Goal: Information Seeking & Learning: Learn about a topic

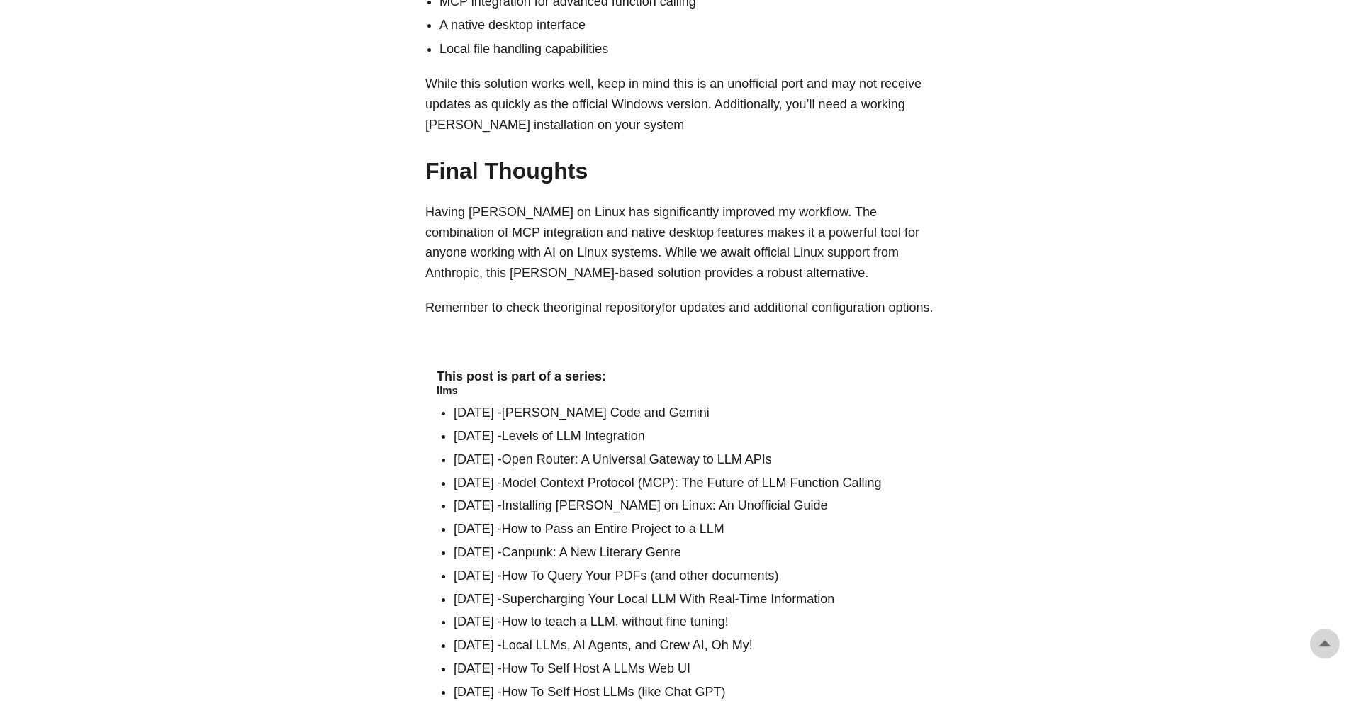
scroll to position [1806, 0]
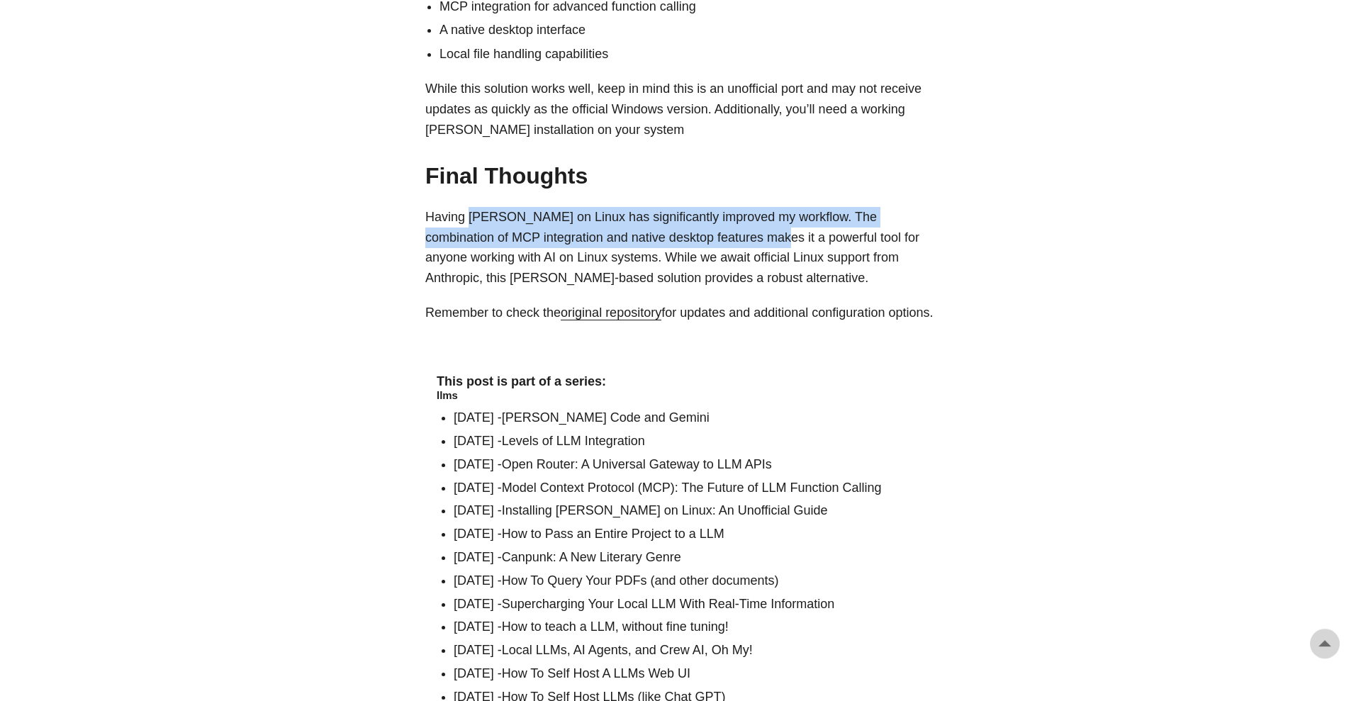
drag, startPoint x: 472, startPoint y: 165, endPoint x: 714, endPoint y: 186, distance: 243.2
click at [714, 207] on p "Having [PERSON_NAME] on Linux has significantly improved my workflow. The combi…" at bounding box center [680, 248] width 510 height 82
drag, startPoint x: 714, startPoint y: 186, endPoint x: 526, endPoint y: 163, distance: 189.9
click at [526, 207] on p "Having [PERSON_NAME] on Linux has significantly improved my workflow. The combi…" at bounding box center [680, 248] width 510 height 82
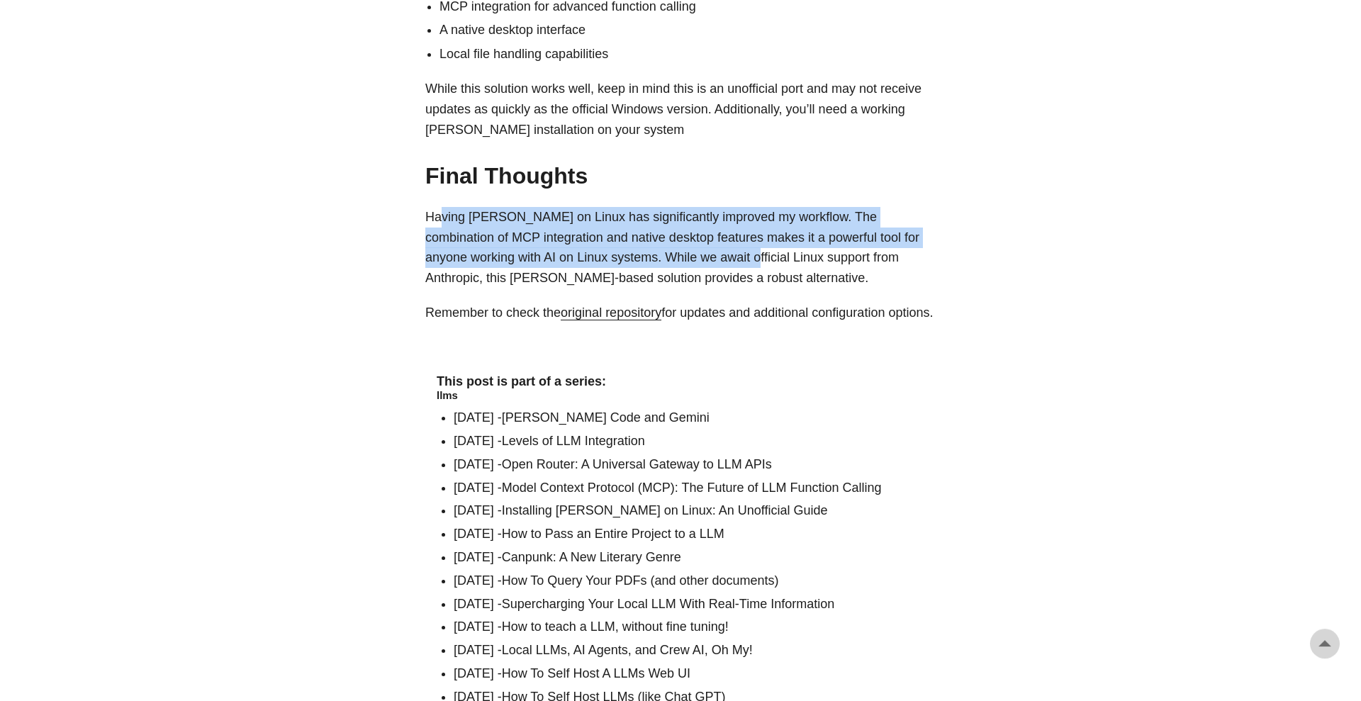
drag, startPoint x: 443, startPoint y: 168, endPoint x: 711, endPoint y: 217, distance: 272.3
click at [711, 217] on p "Having [PERSON_NAME] on Linux has significantly improved my workflow. The combi…" at bounding box center [680, 248] width 510 height 82
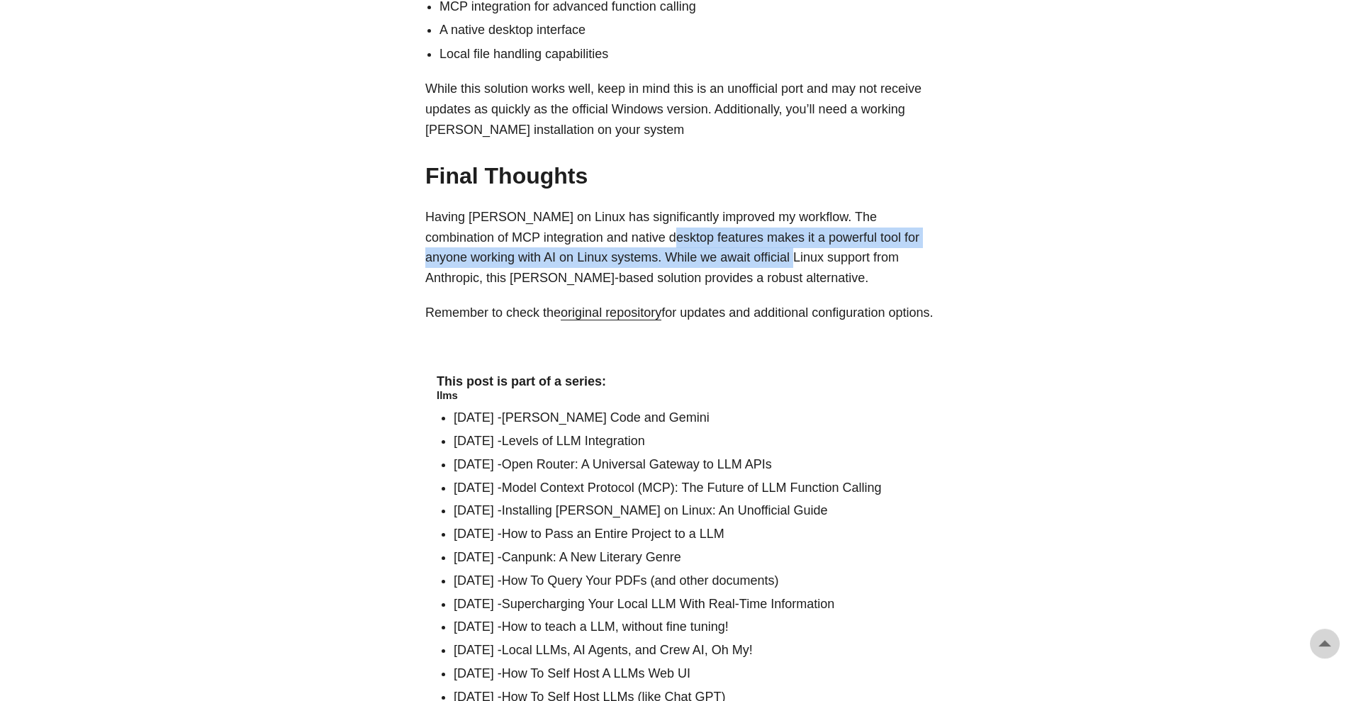
drag, startPoint x: 711, startPoint y: 217, endPoint x: 617, endPoint y: 186, distance: 99.3
click at [617, 207] on p "Having [PERSON_NAME] on Linux has significantly improved my workflow. The combi…" at bounding box center [680, 248] width 510 height 82
drag, startPoint x: 617, startPoint y: 186, endPoint x: 606, endPoint y: 201, distance: 18.9
click at [606, 207] on p "Having [PERSON_NAME] on Linux has significantly improved my workflow. The combi…" at bounding box center [680, 248] width 510 height 82
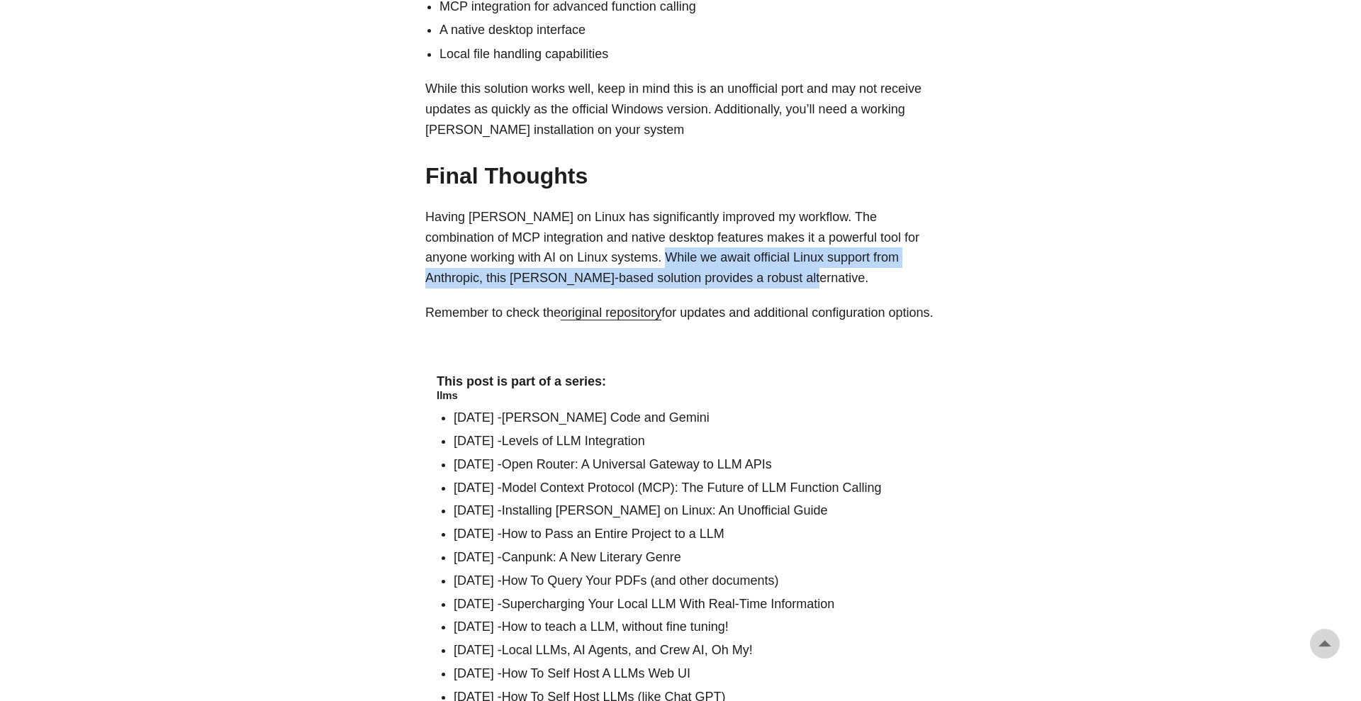
drag, startPoint x: 615, startPoint y: 208, endPoint x: 789, endPoint y: 231, distance: 175.2
click at [789, 231] on p "Having [PERSON_NAME] on Linux has significantly improved my workflow. The combi…" at bounding box center [680, 248] width 510 height 82
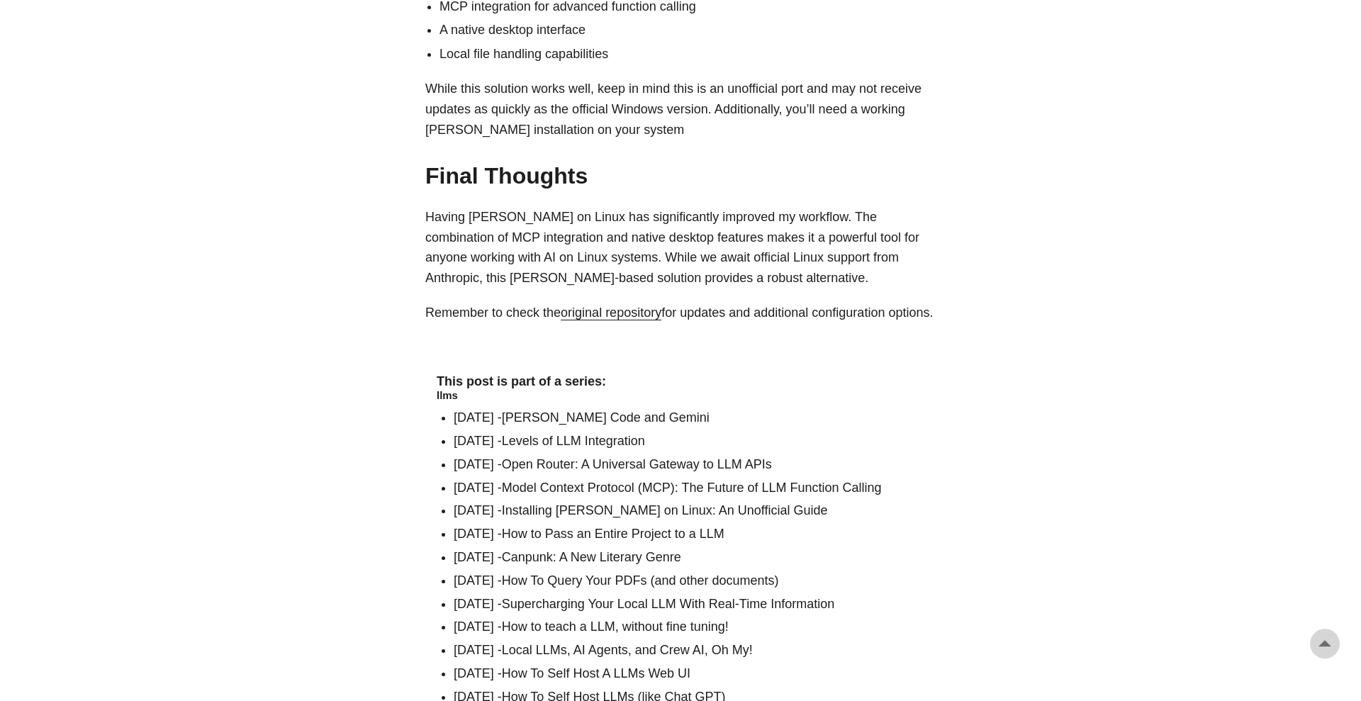
click at [789, 231] on p "Having [PERSON_NAME] on Linux has significantly improved my workflow. The combi…" at bounding box center [680, 248] width 510 height 82
click at [745, 207] on p "Having [PERSON_NAME] on Linux has significantly improved my workflow. The combi…" at bounding box center [680, 248] width 510 height 82
drag, startPoint x: 745, startPoint y: 203, endPoint x: 889, endPoint y: 209, distance: 144.0
click at [889, 209] on p "Having [PERSON_NAME] on Linux has significantly improved my workflow. The combi…" at bounding box center [680, 248] width 510 height 82
copy p "official Linux support from Anthropic"
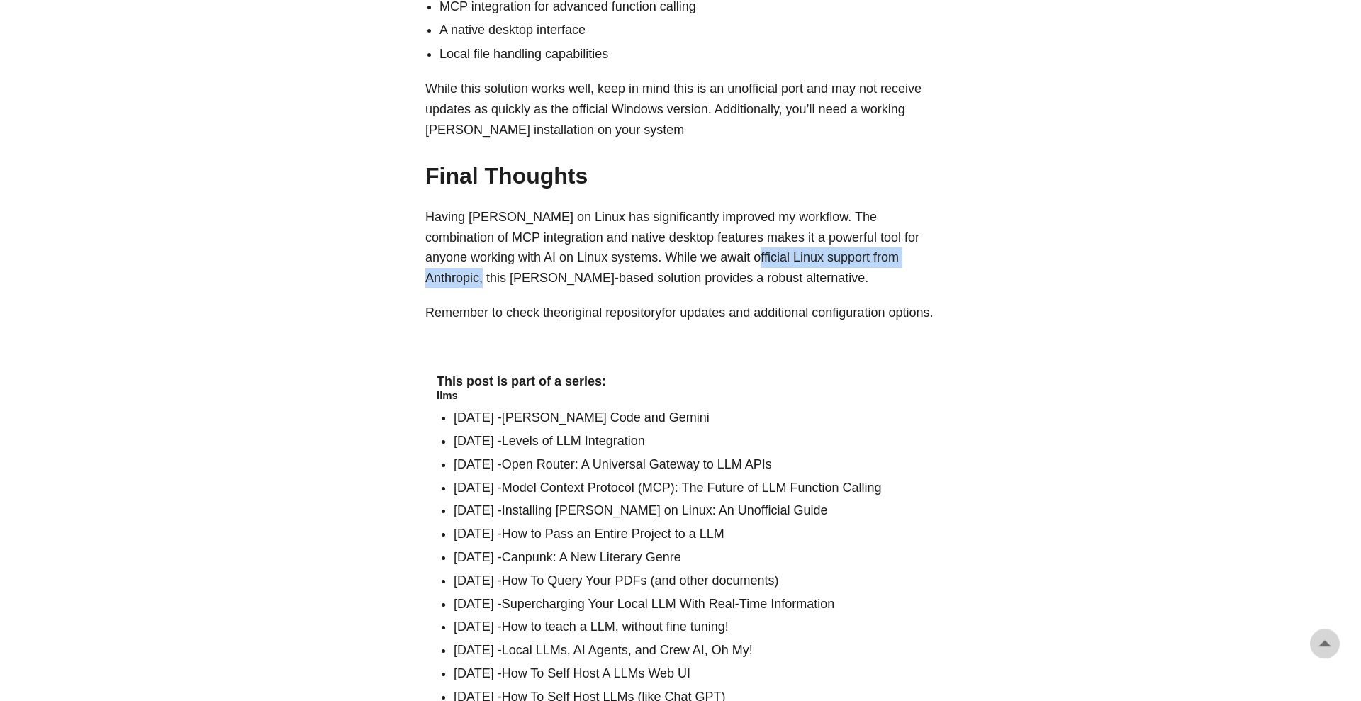
click at [630, 305] on link "original repository" at bounding box center [611, 312] width 101 height 14
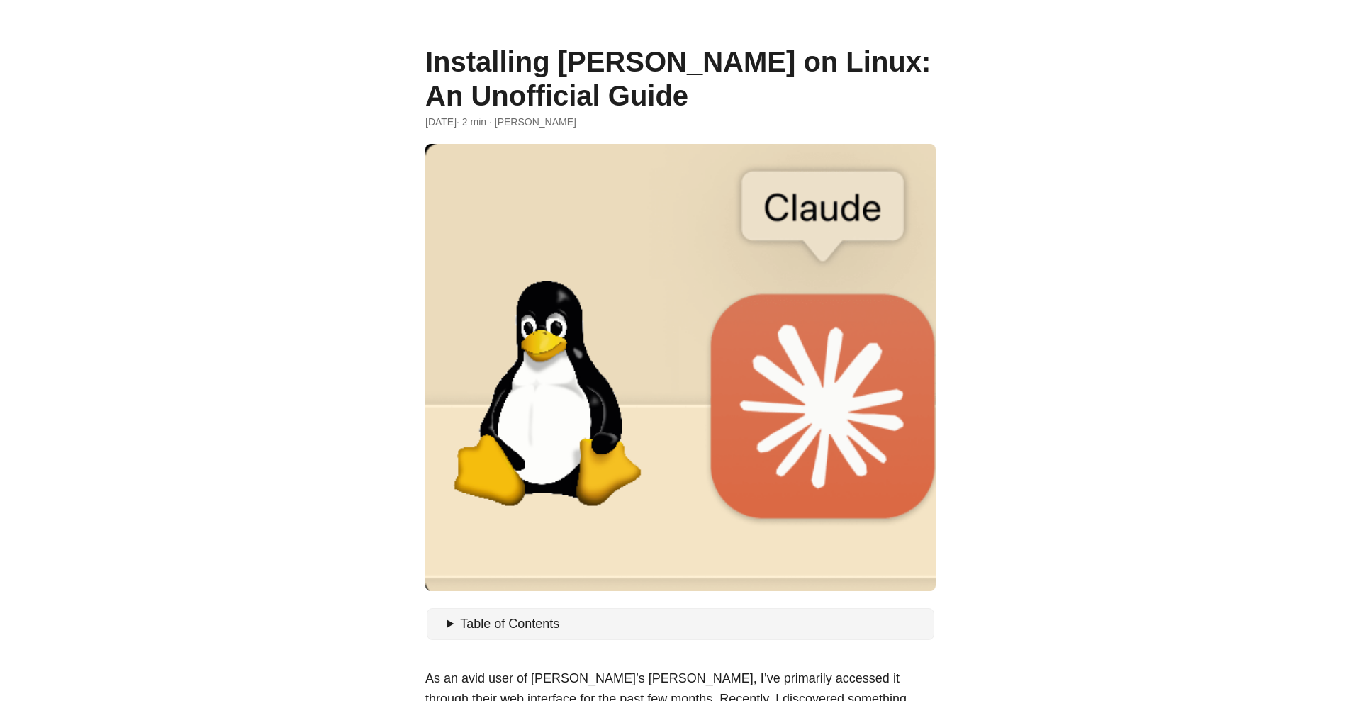
scroll to position [9, 0]
